Goal: Use online tool/utility: Utilize a website feature to perform a specific function

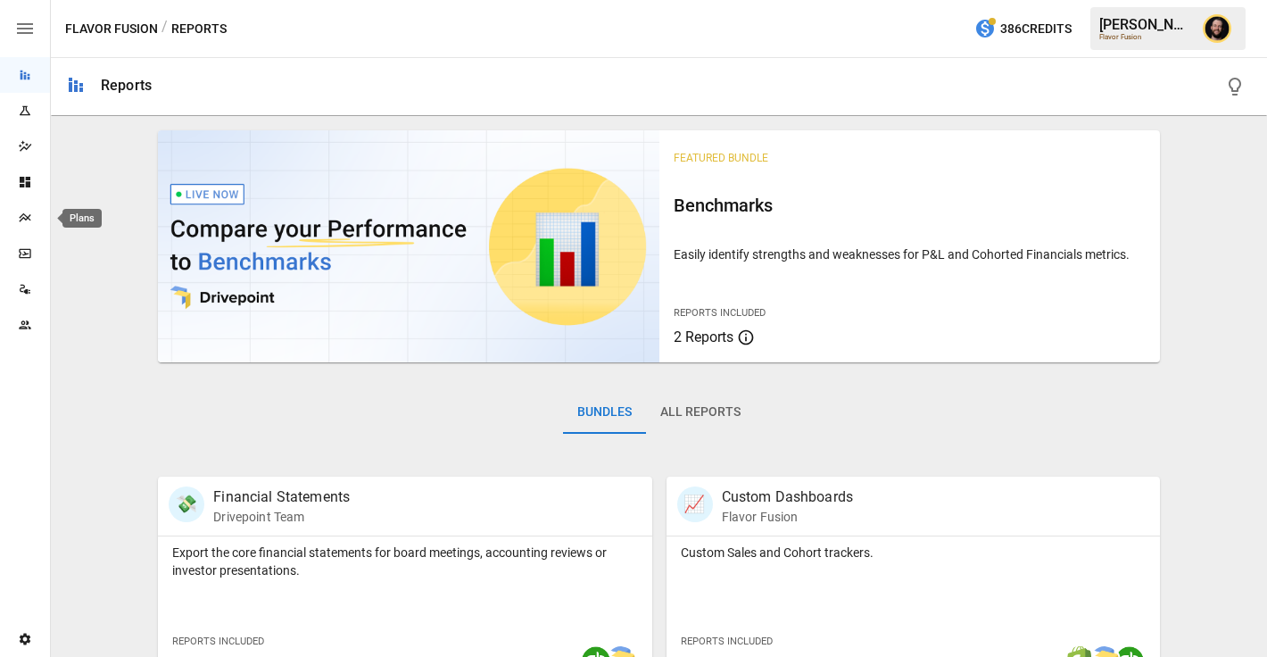
click at [23, 216] on icon "Plans" at bounding box center [25, 218] width 14 height 14
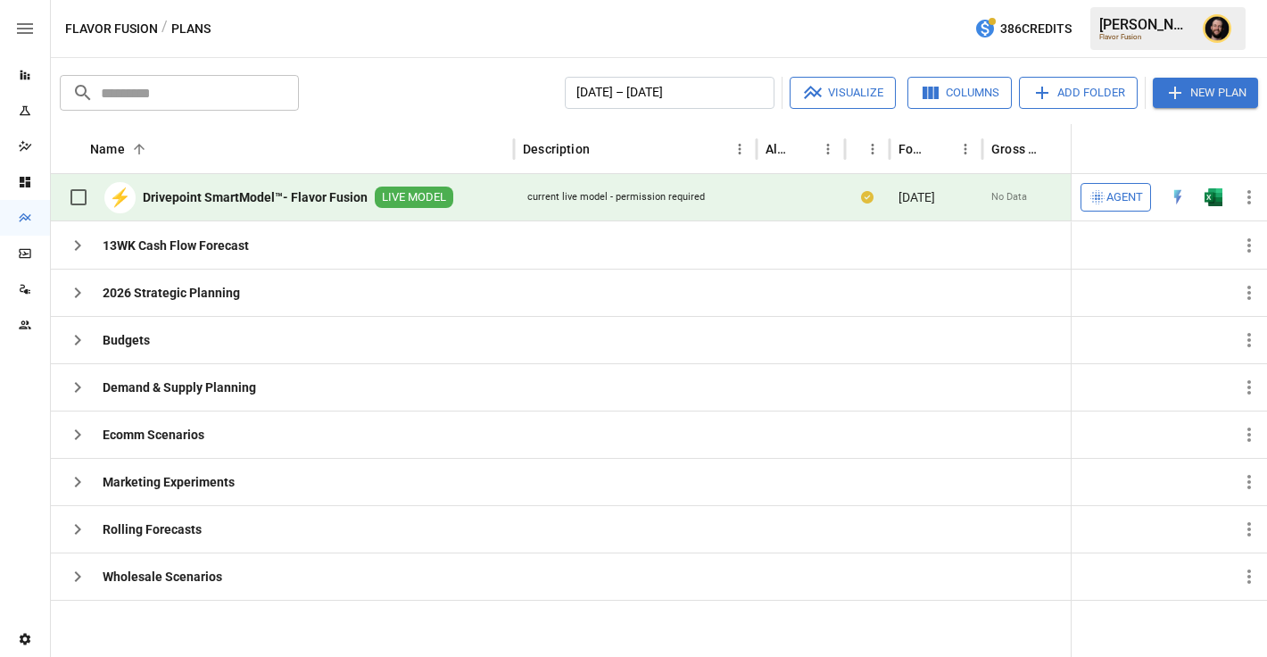
click at [1128, 197] on span "Agent" at bounding box center [1125, 197] width 37 height 21
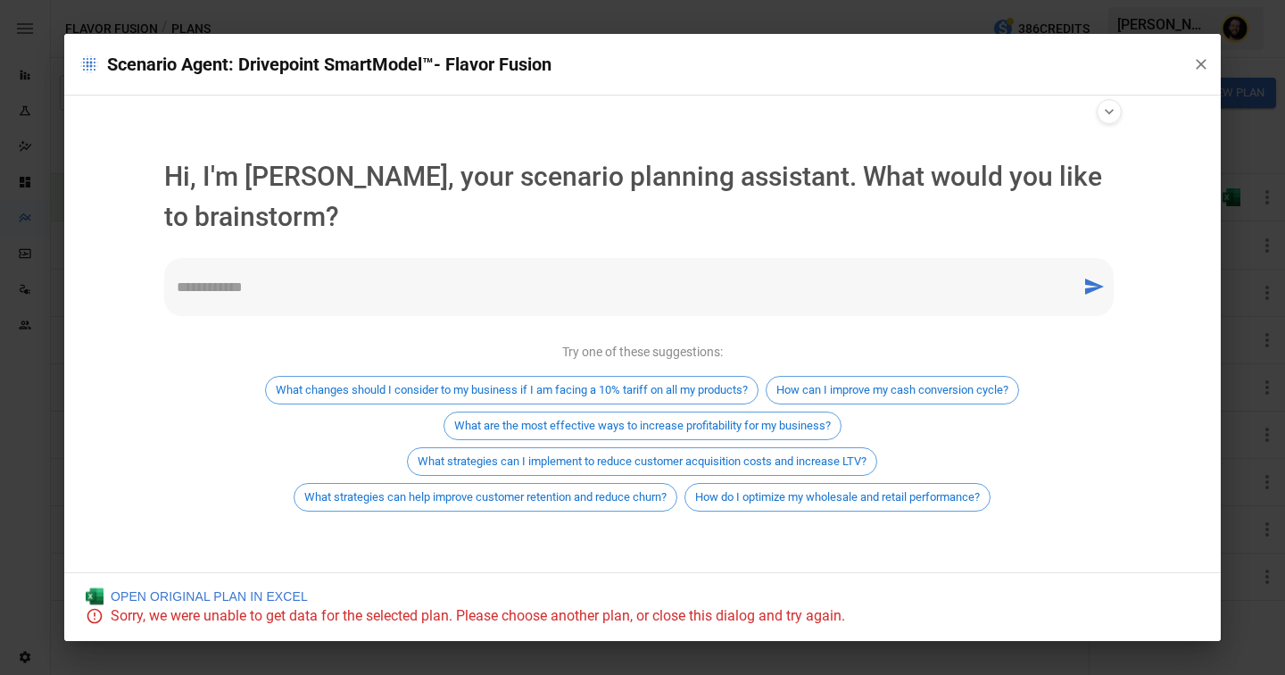
scroll to position [15, 0]
click at [446, 288] on textarea at bounding box center [623, 287] width 892 height 21
type textarea "**********"
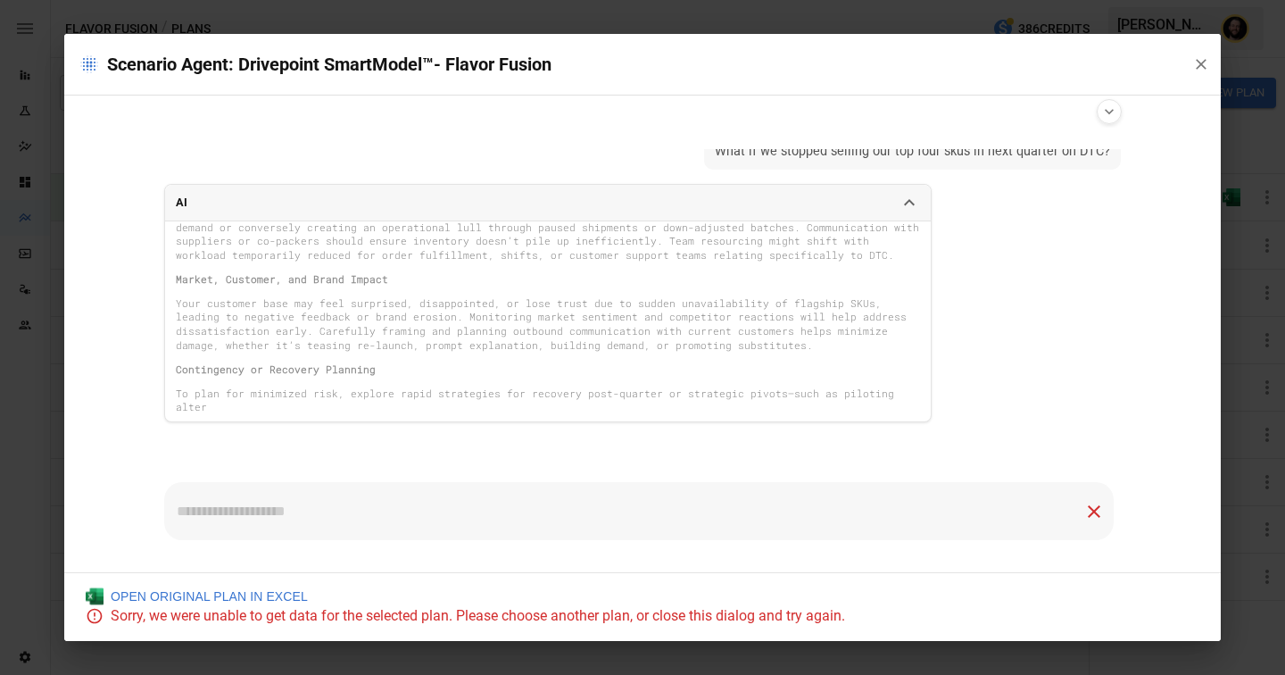
scroll to position [367, 0]
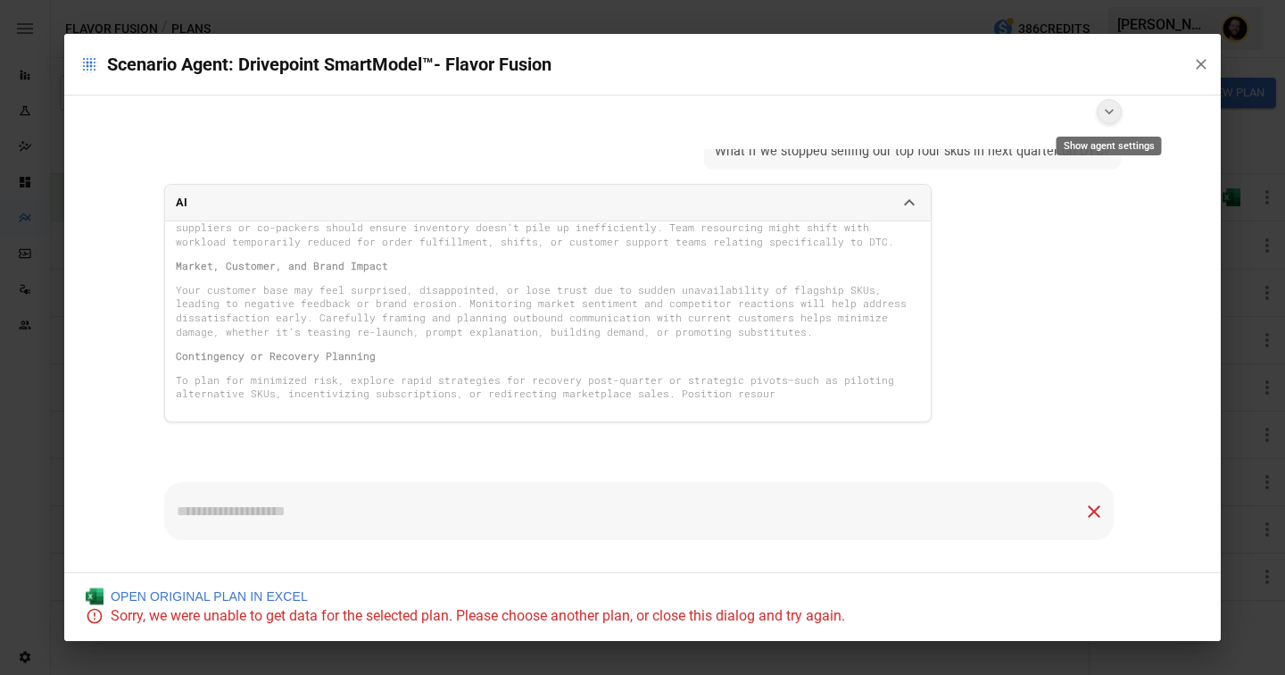
click at [1108, 118] on icon "Show agent settings" at bounding box center [1109, 112] width 18 height 18
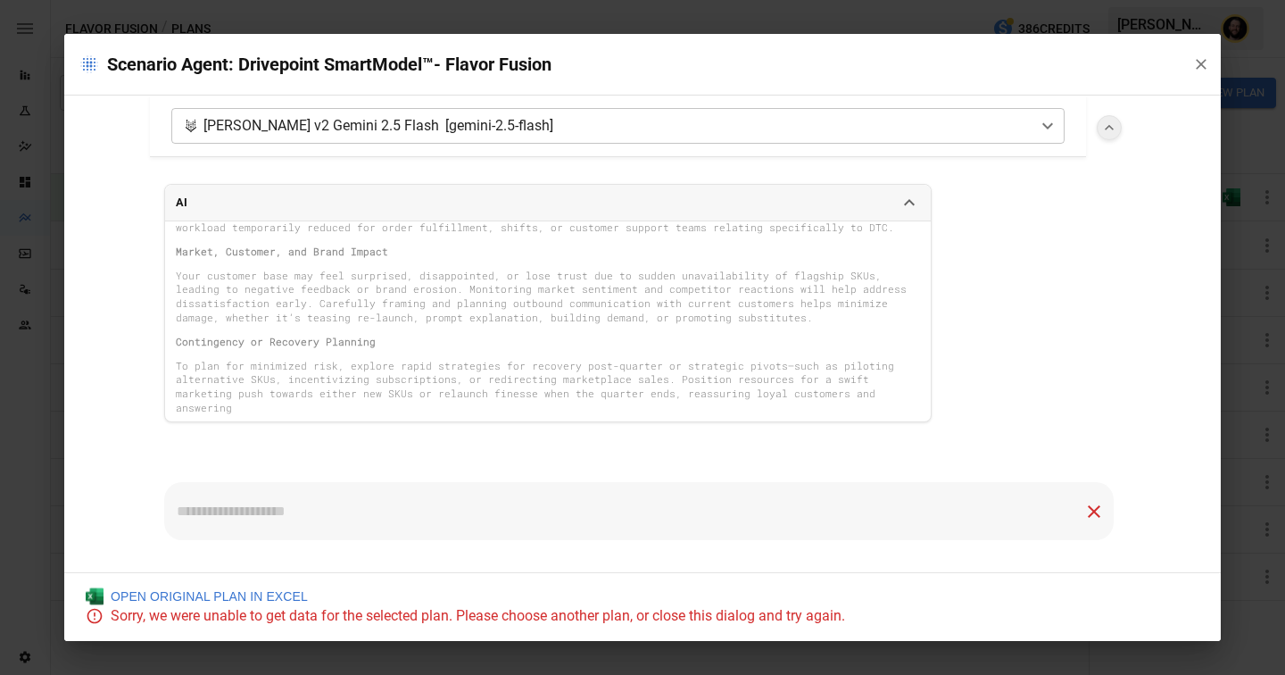
scroll to position [395, 0]
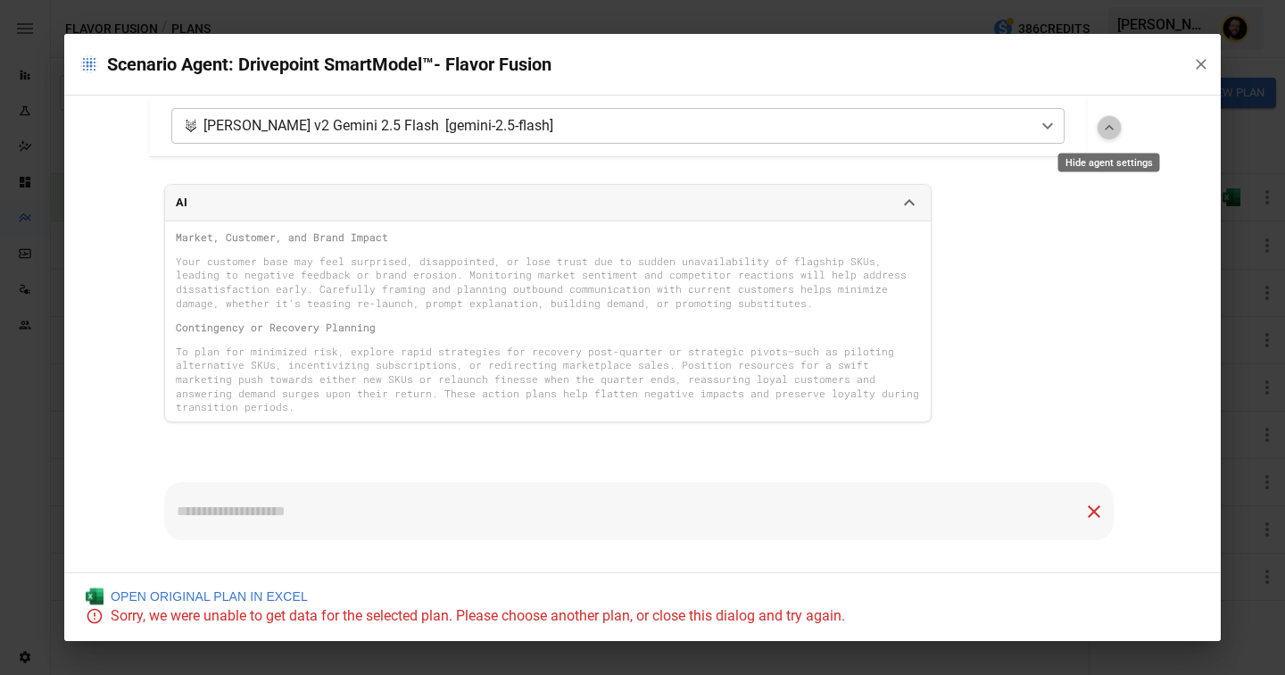
click at [1112, 130] on icon "Hide agent settings" at bounding box center [1109, 128] width 18 height 18
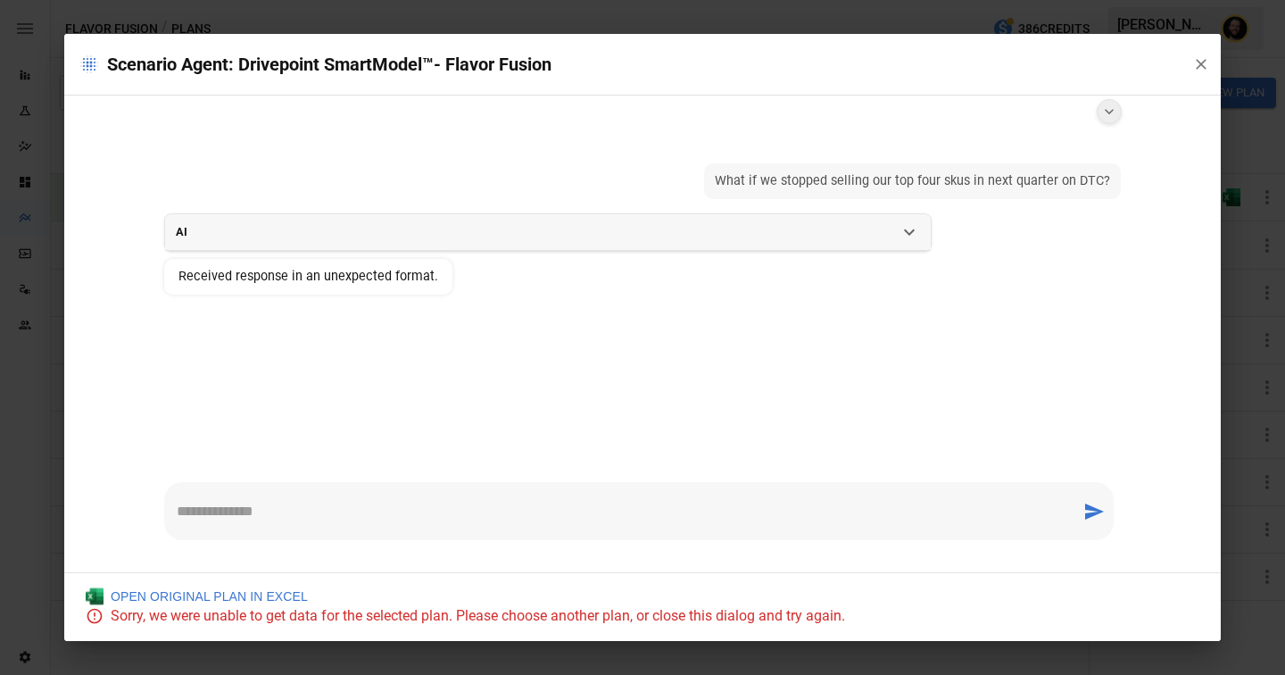
scroll to position [0, 0]
click at [1201, 57] on icon "button" at bounding box center [1201, 64] width 18 height 18
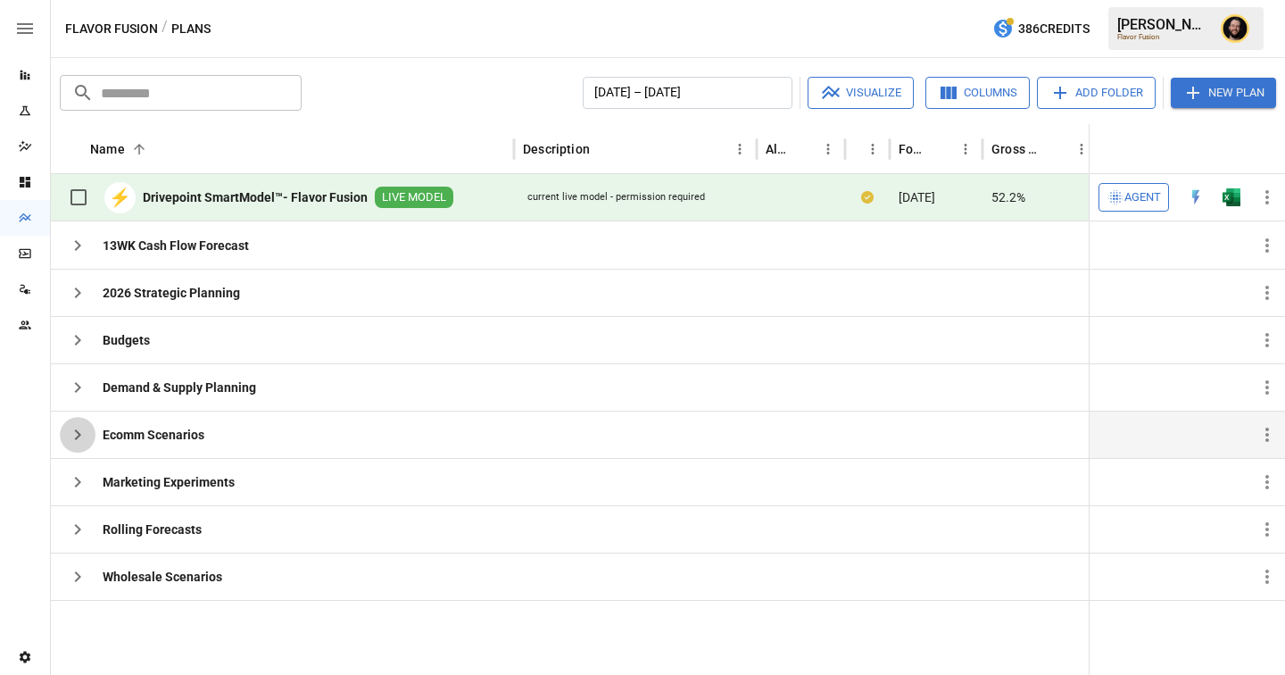
click at [76, 435] on icon "button" at bounding box center [77, 434] width 21 height 21
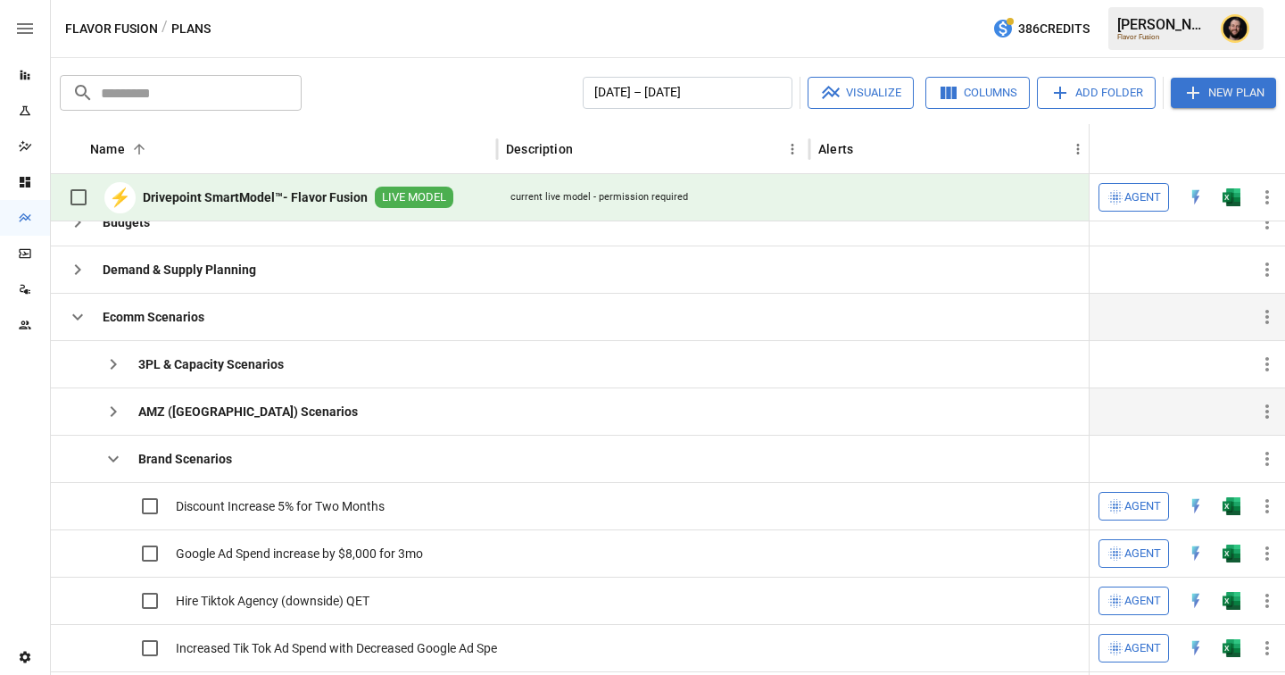
scroll to position [126, 0]
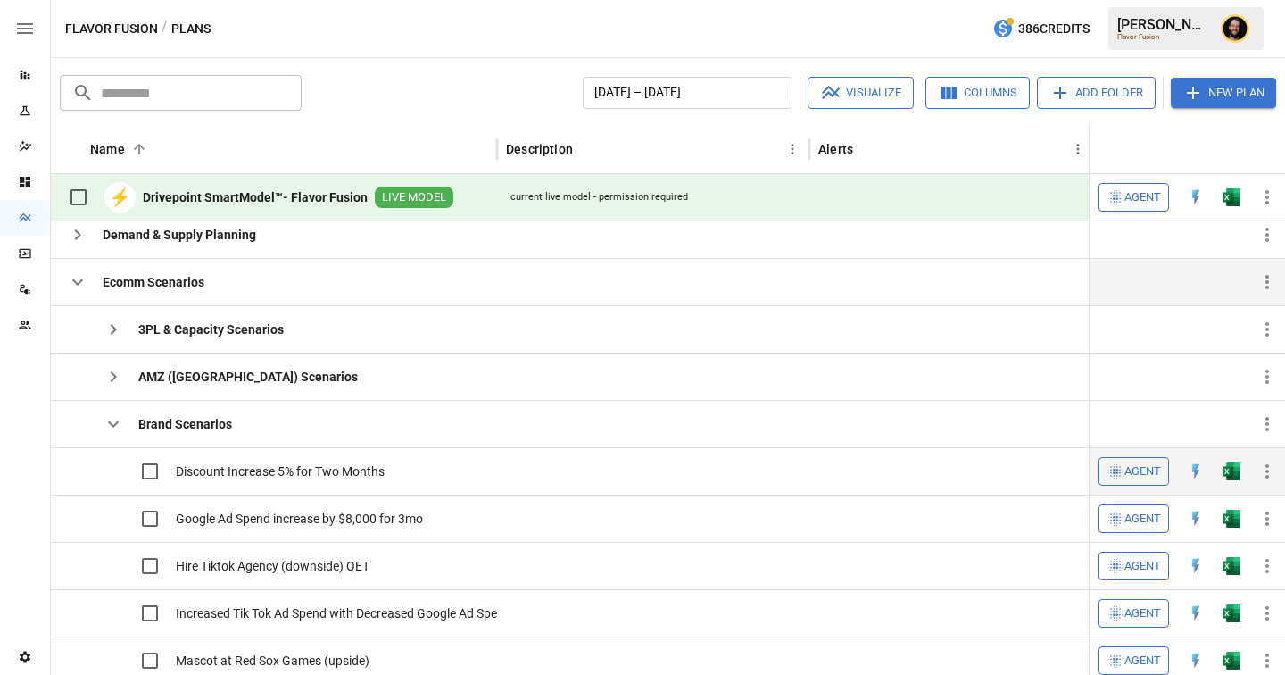
click at [1139, 474] on span "Agent" at bounding box center [1143, 471] width 37 height 21
